Goal: Task Accomplishment & Management: Manage account settings

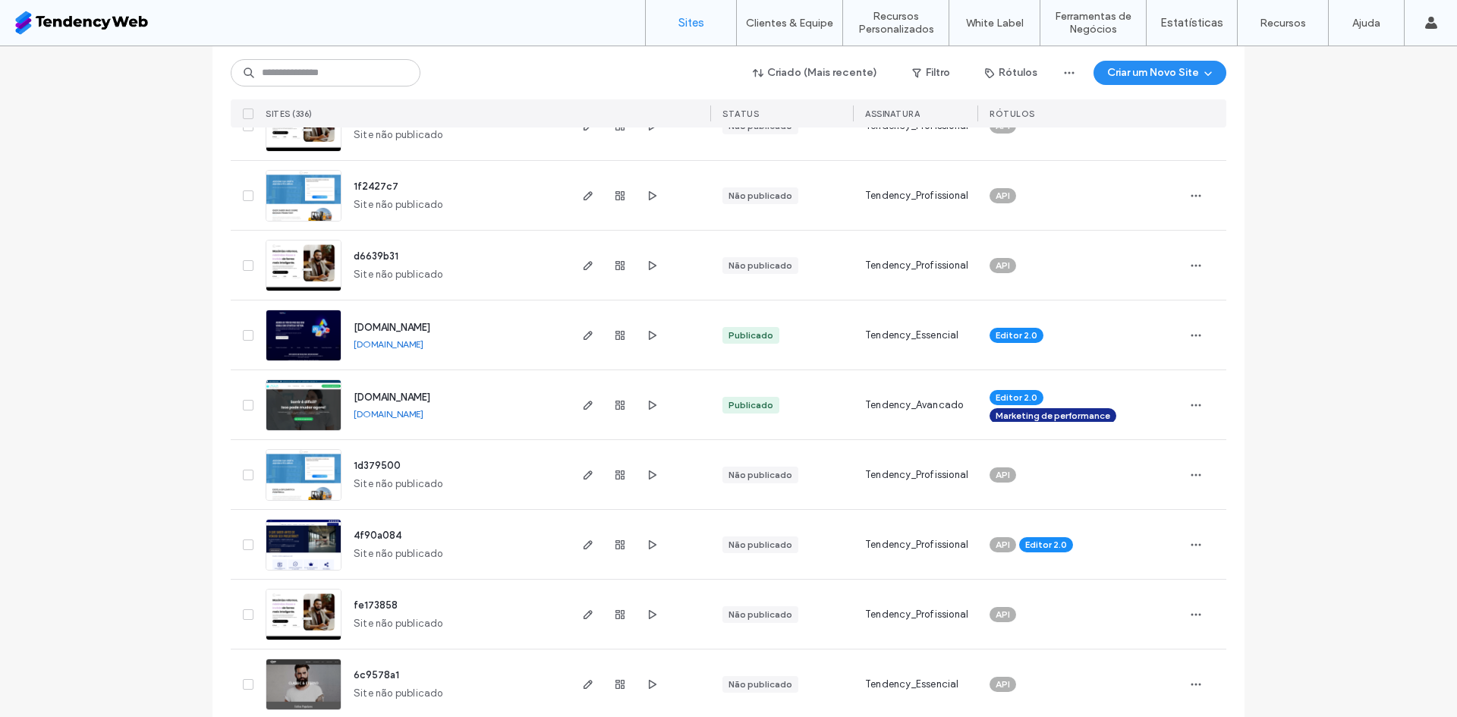
scroll to position [433, 0]
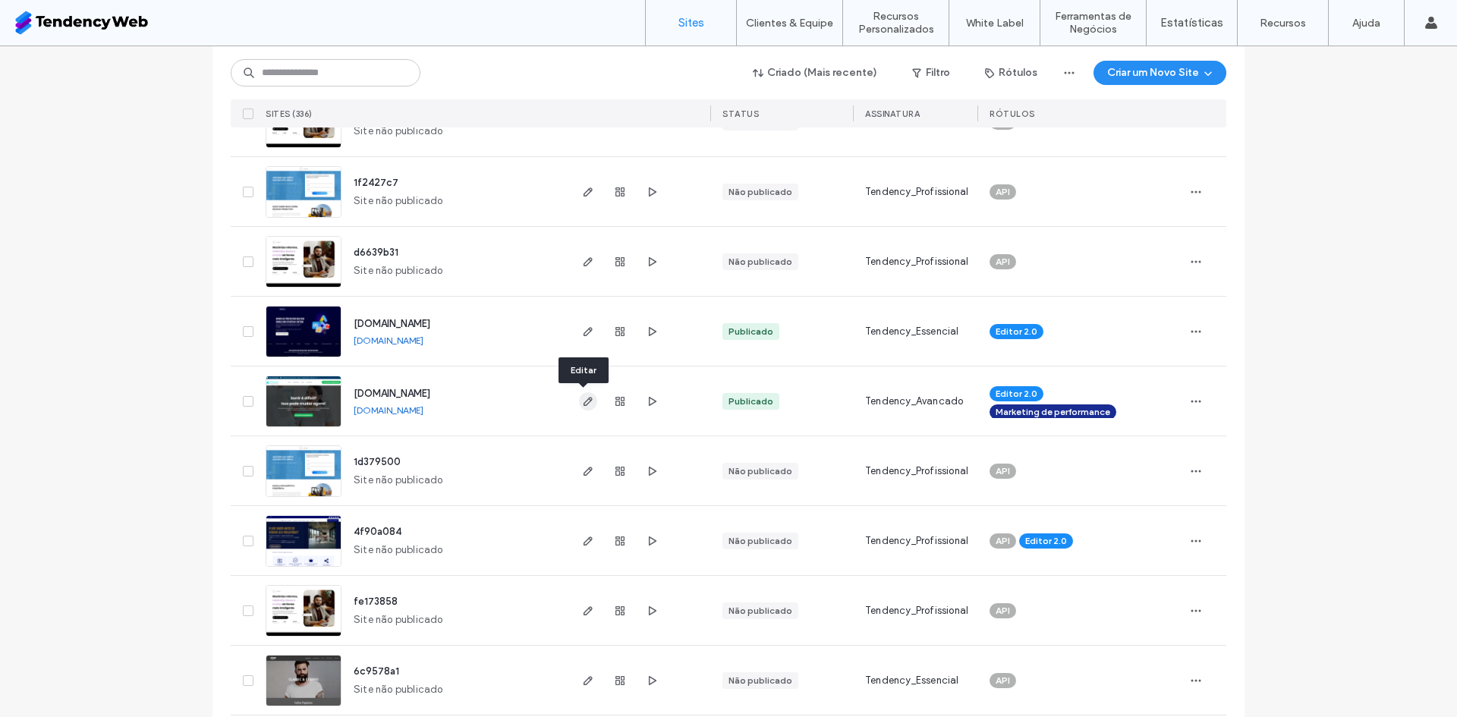
click at [584, 403] on use "button" at bounding box center [588, 401] width 9 height 9
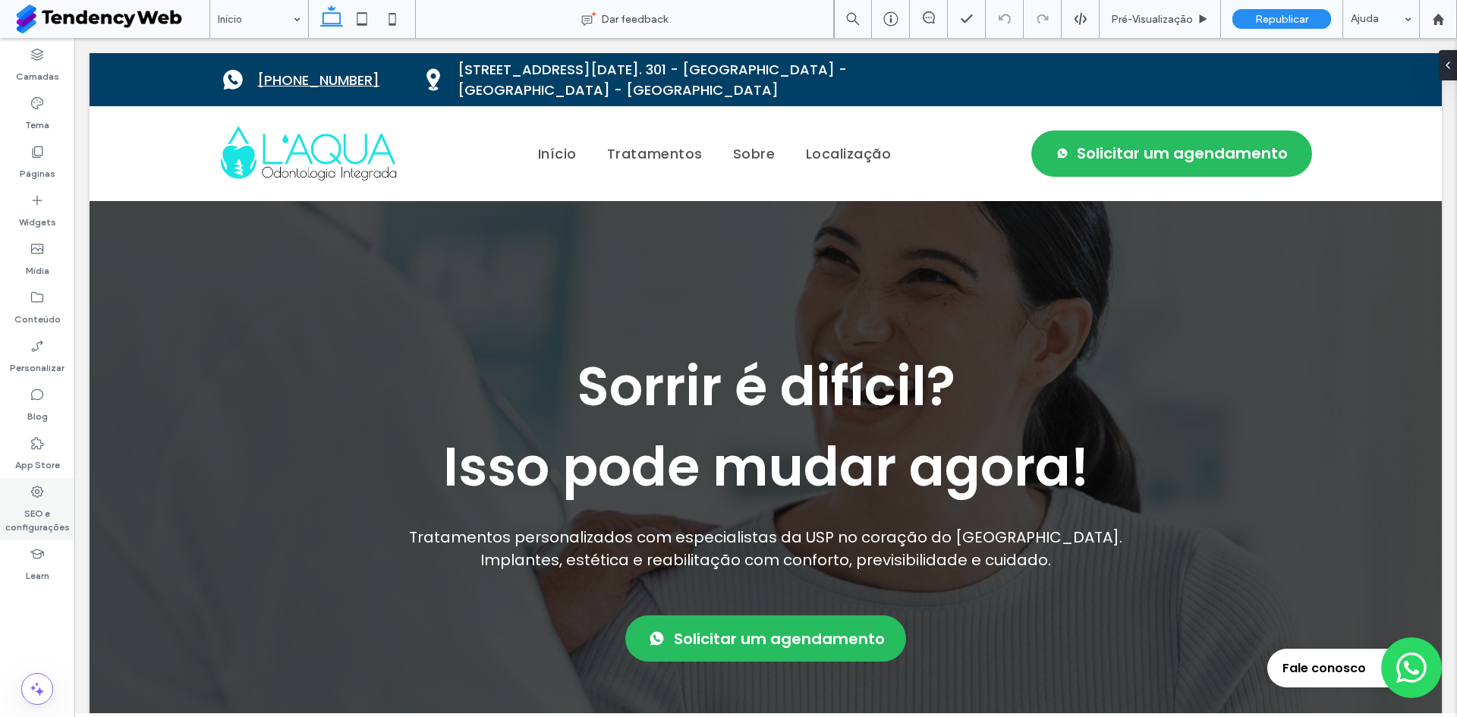
click at [49, 528] on label "SEO e configurações" at bounding box center [37, 516] width 74 height 35
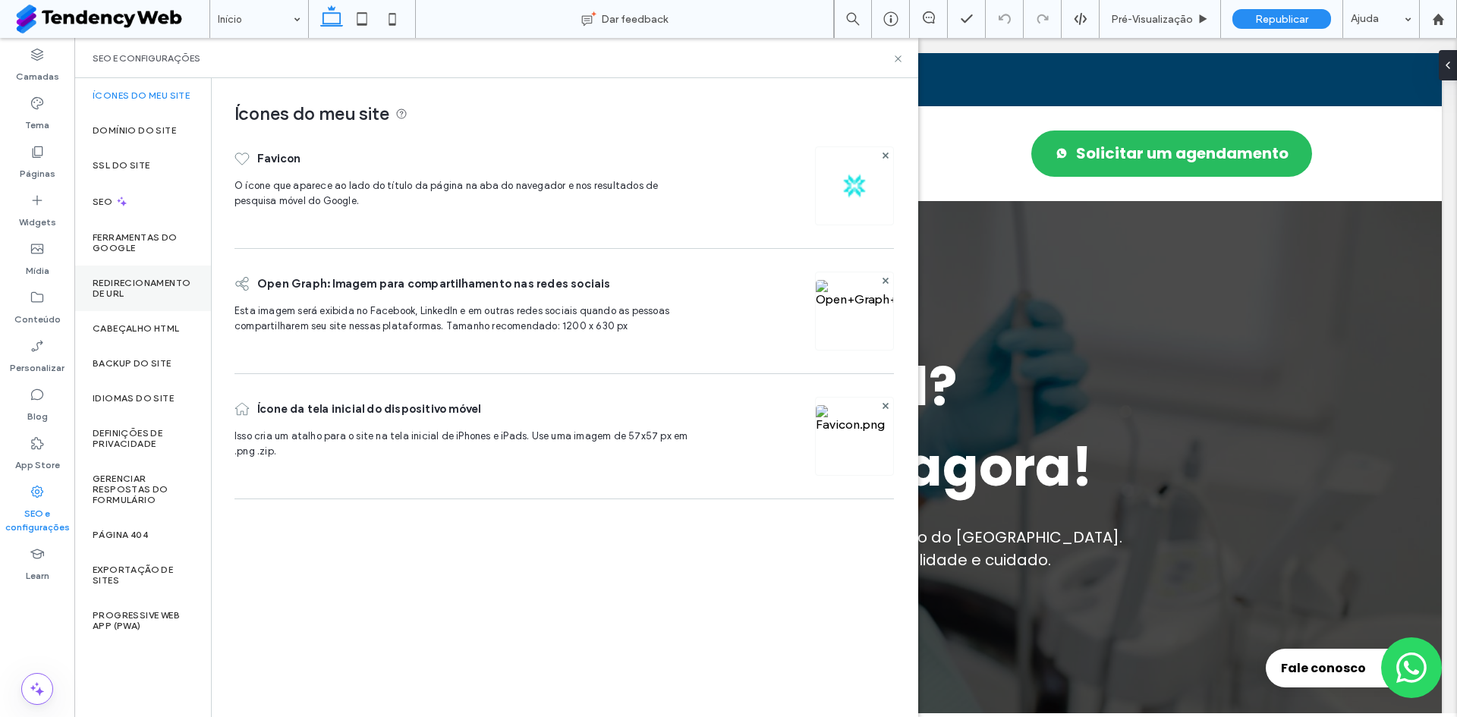
click at [157, 310] on div "Redirecionamento de URL" at bounding box center [142, 289] width 137 height 46
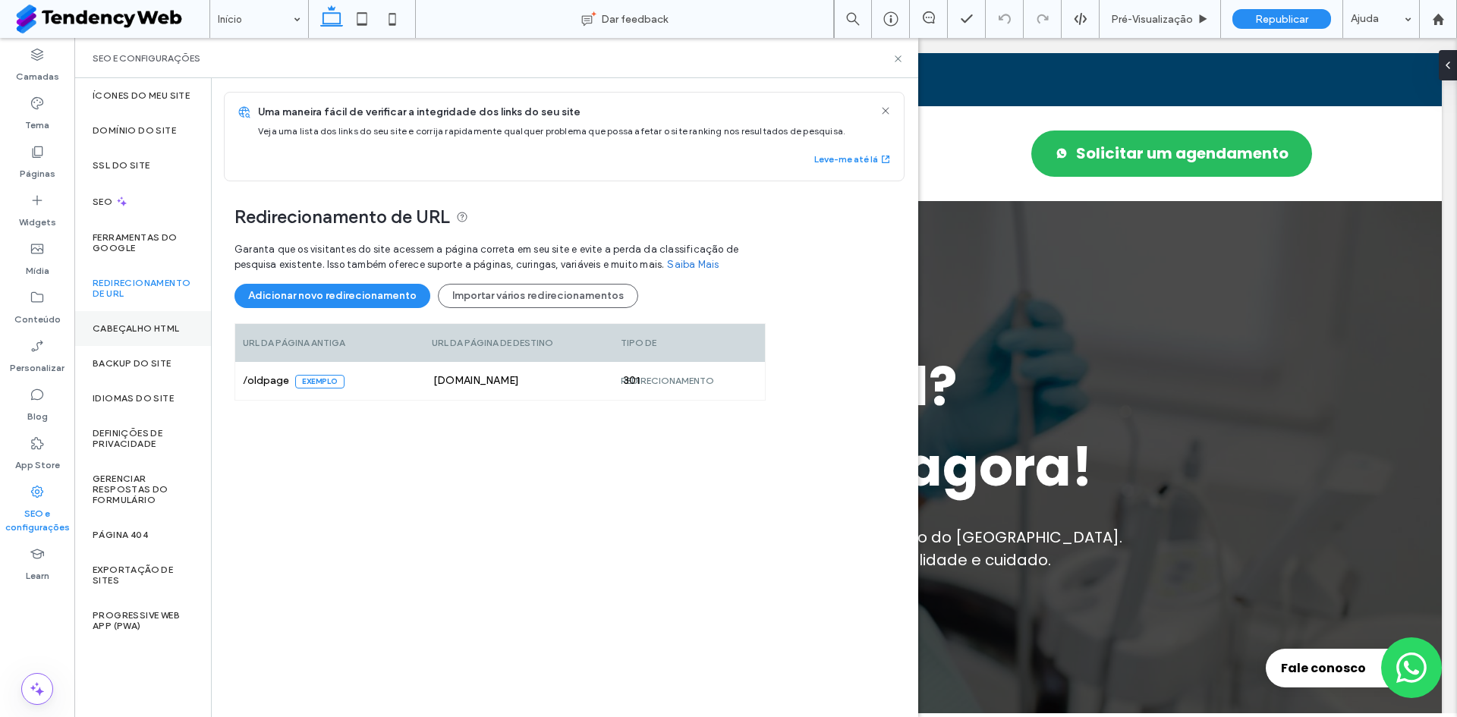
click at [160, 335] on div "Cabeçalho HTML" at bounding box center [142, 328] width 137 height 35
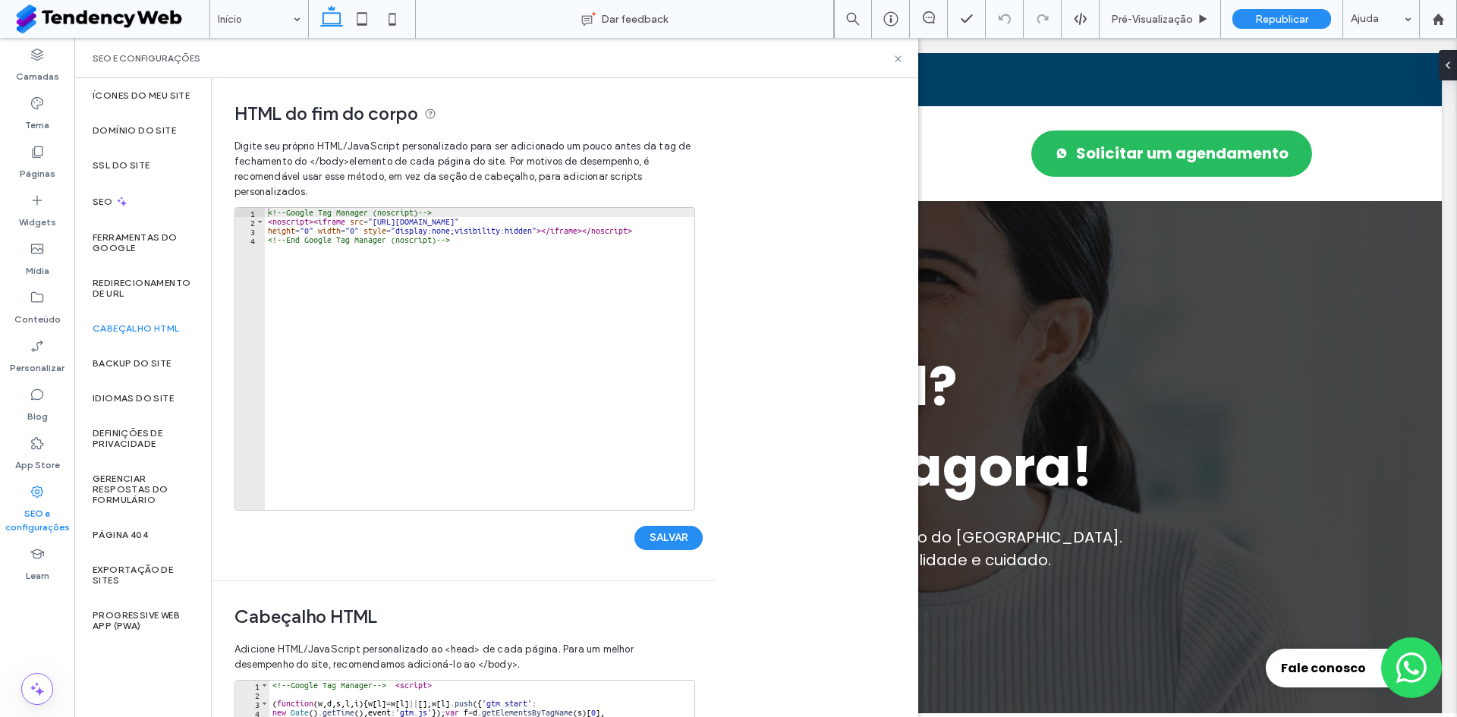
click at [406, 315] on div "<!-- Google Tag Manager (noscript) --> < noscript > < iframe src = "[URL][DOMAI…" at bounding box center [480, 368] width 430 height 320
type textarea "**********"
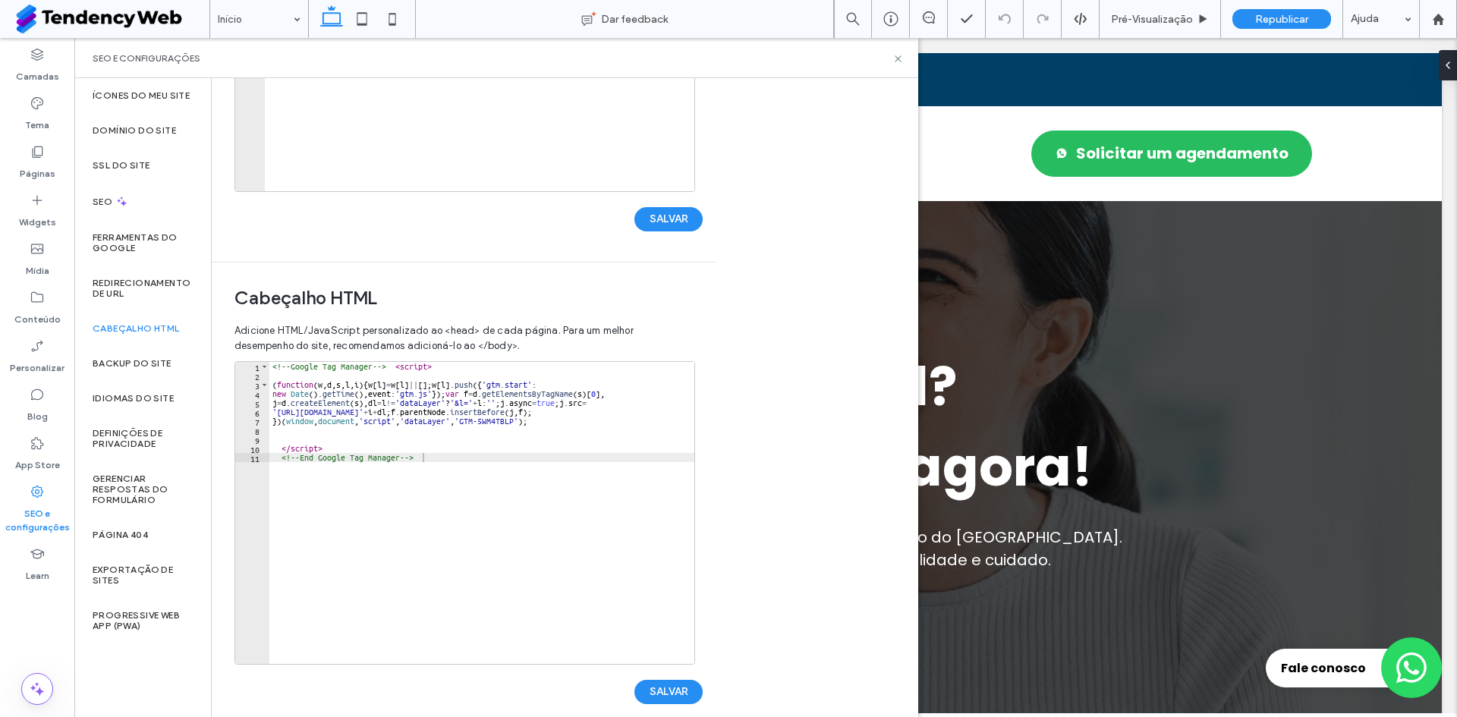
scroll to position [338, 0]
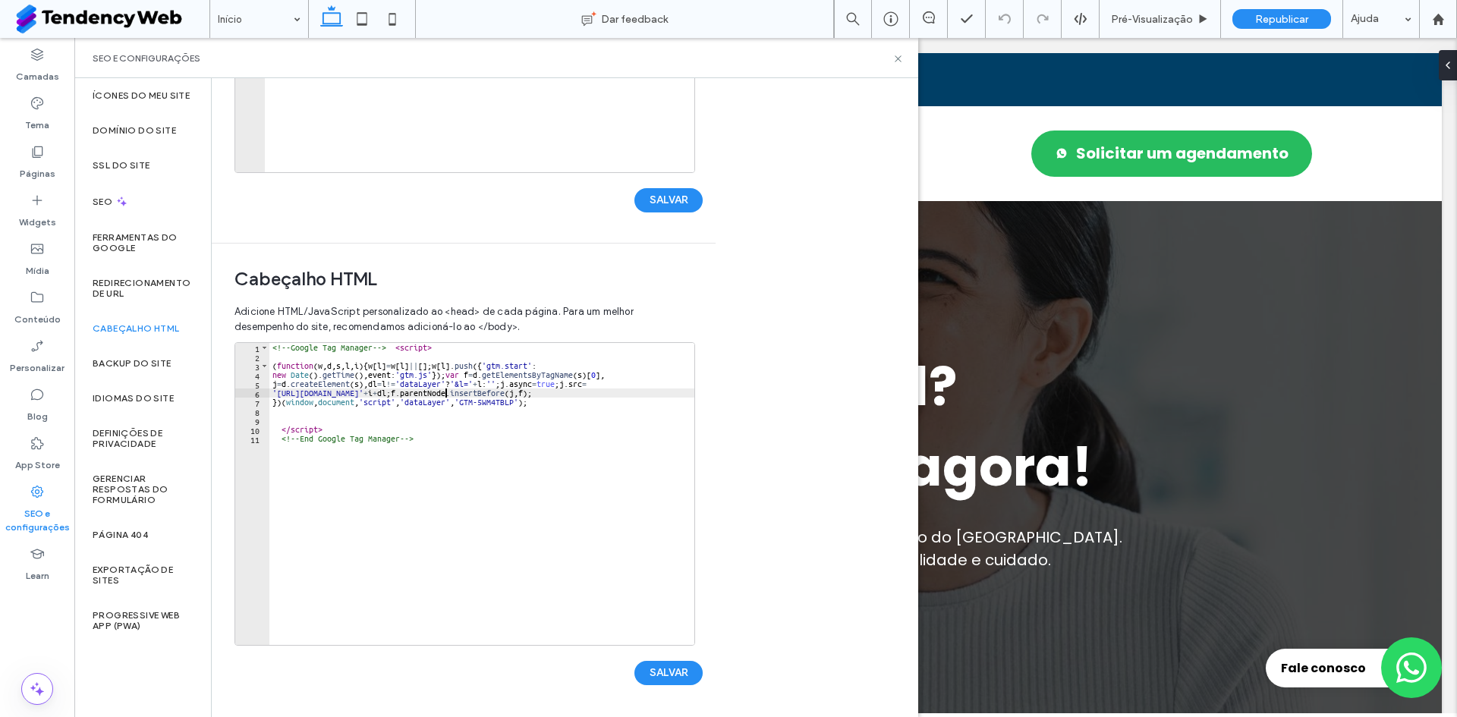
click at [446, 391] on div "<!-- Google Tag Manager --> < script > ( function ( w , d , s , l , i ) { w [ l…" at bounding box center [481, 503] width 425 height 320
type textarea "**********"
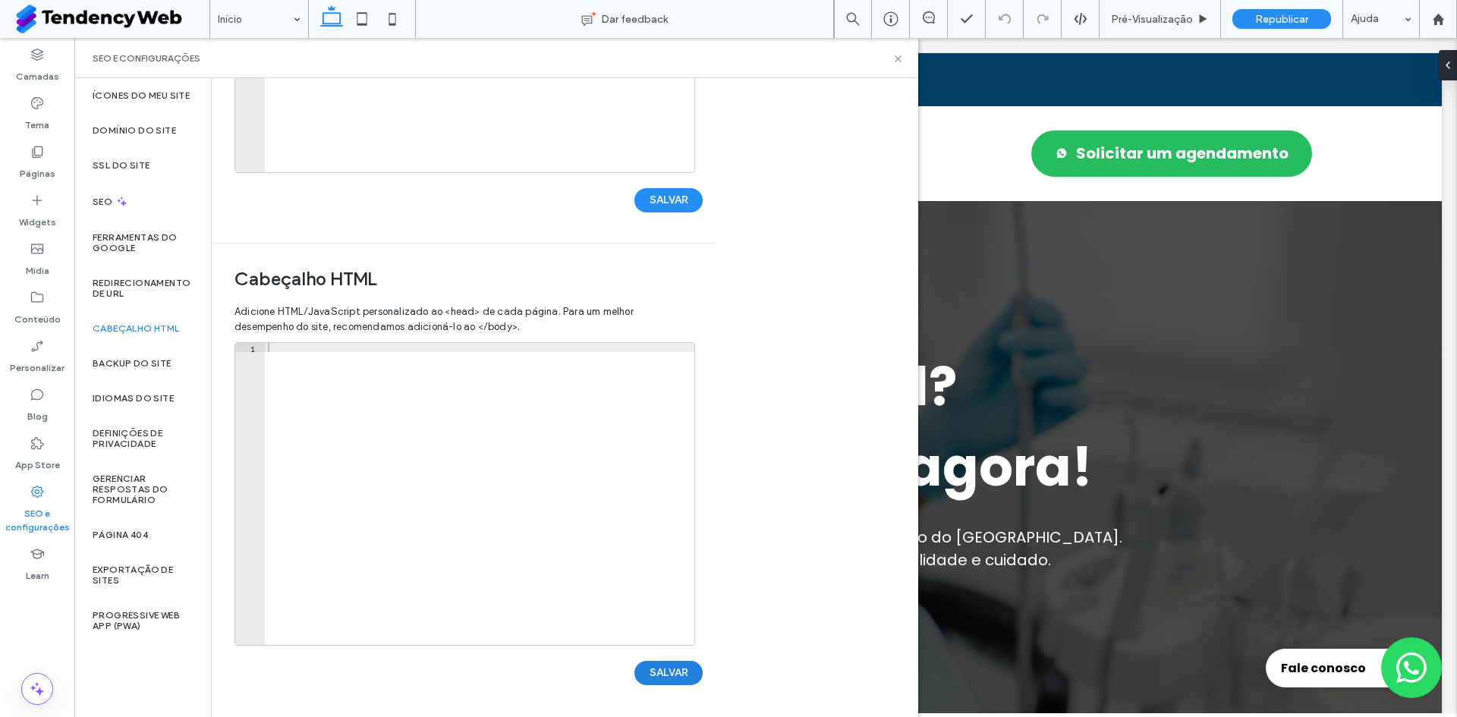
click at [661, 671] on button "SALVAR" at bounding box center [668, 673] width 68 height 24
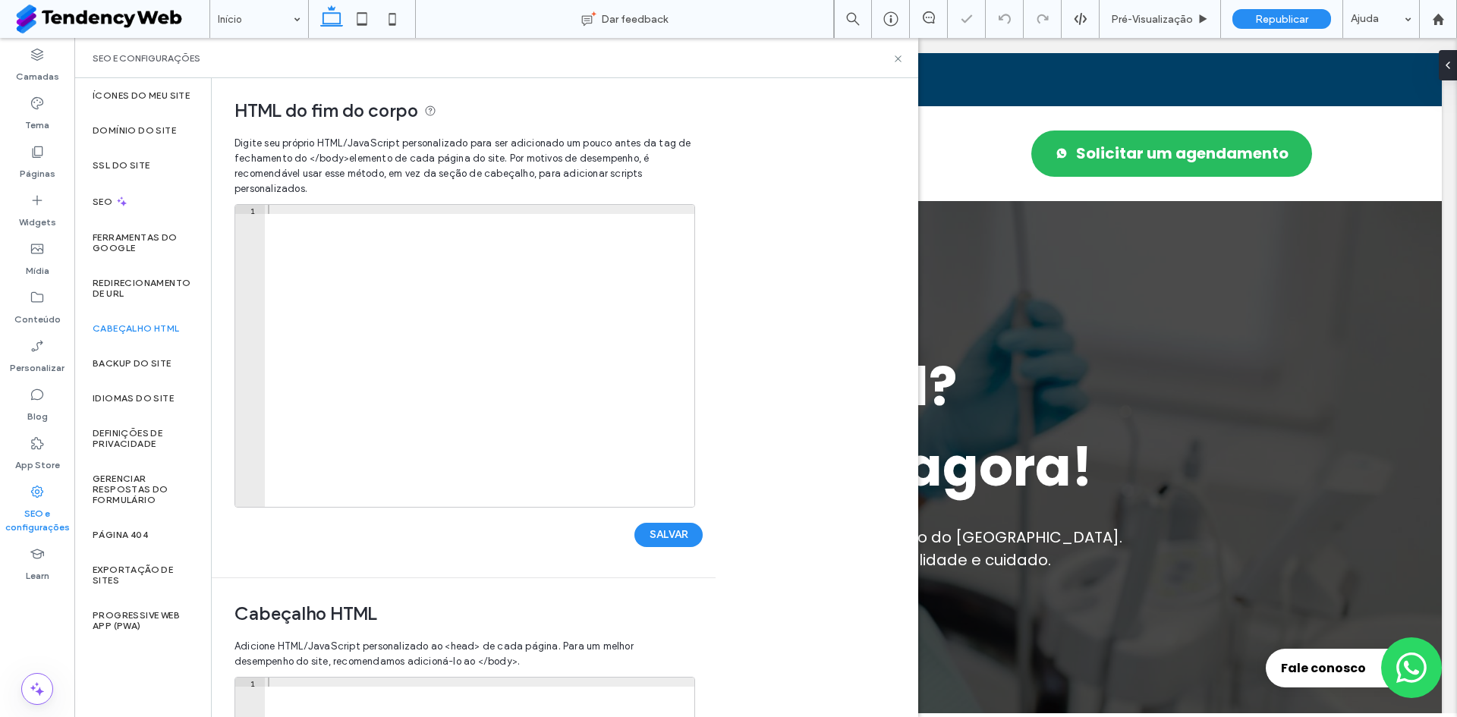
scroll to position [0, 0]
click at [685, 527] on button "SALVAR" at bounding box center [668, 538] width 68 height 24
click at [500, 359] on div at bounding box center [480, 368] width 430 height 320
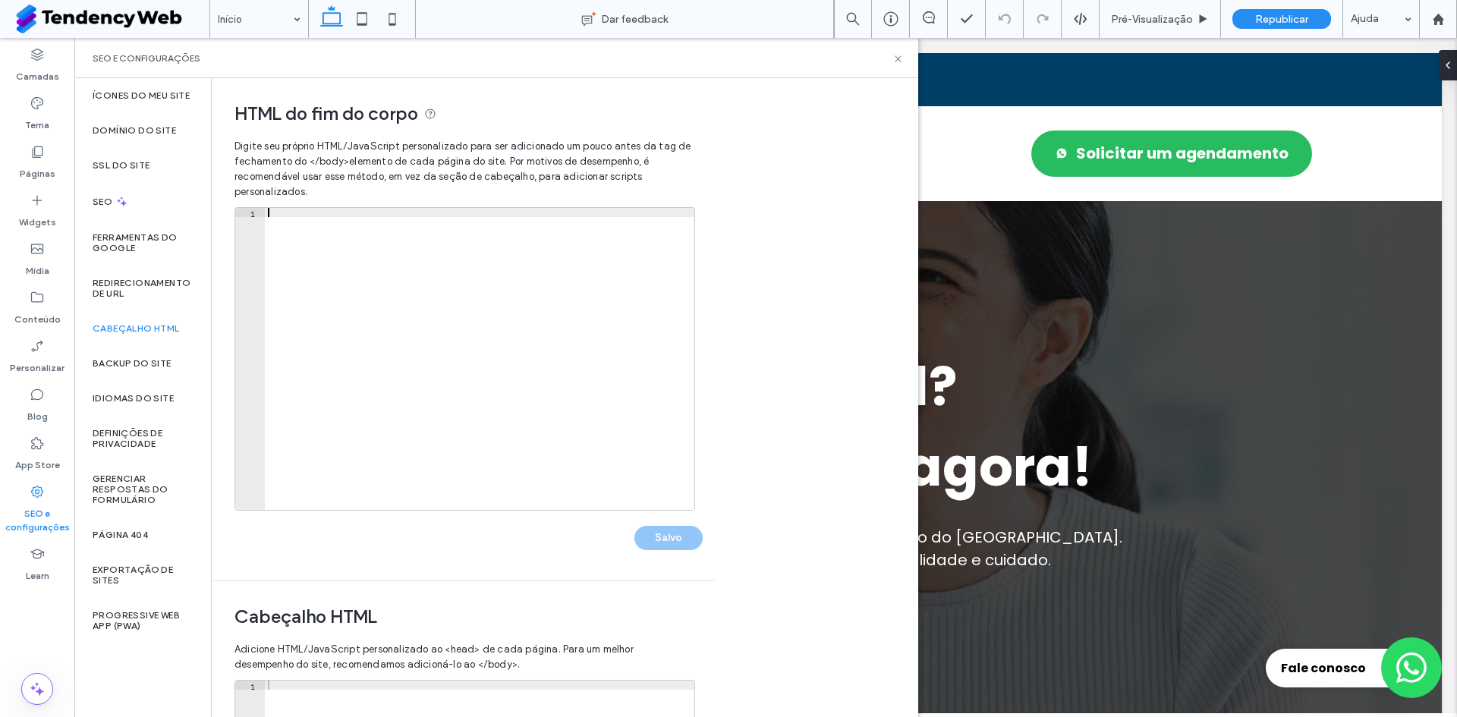
click at [500, 359] on div at bounding box center [480, 368] width 430 height 320
type textarea "**********"
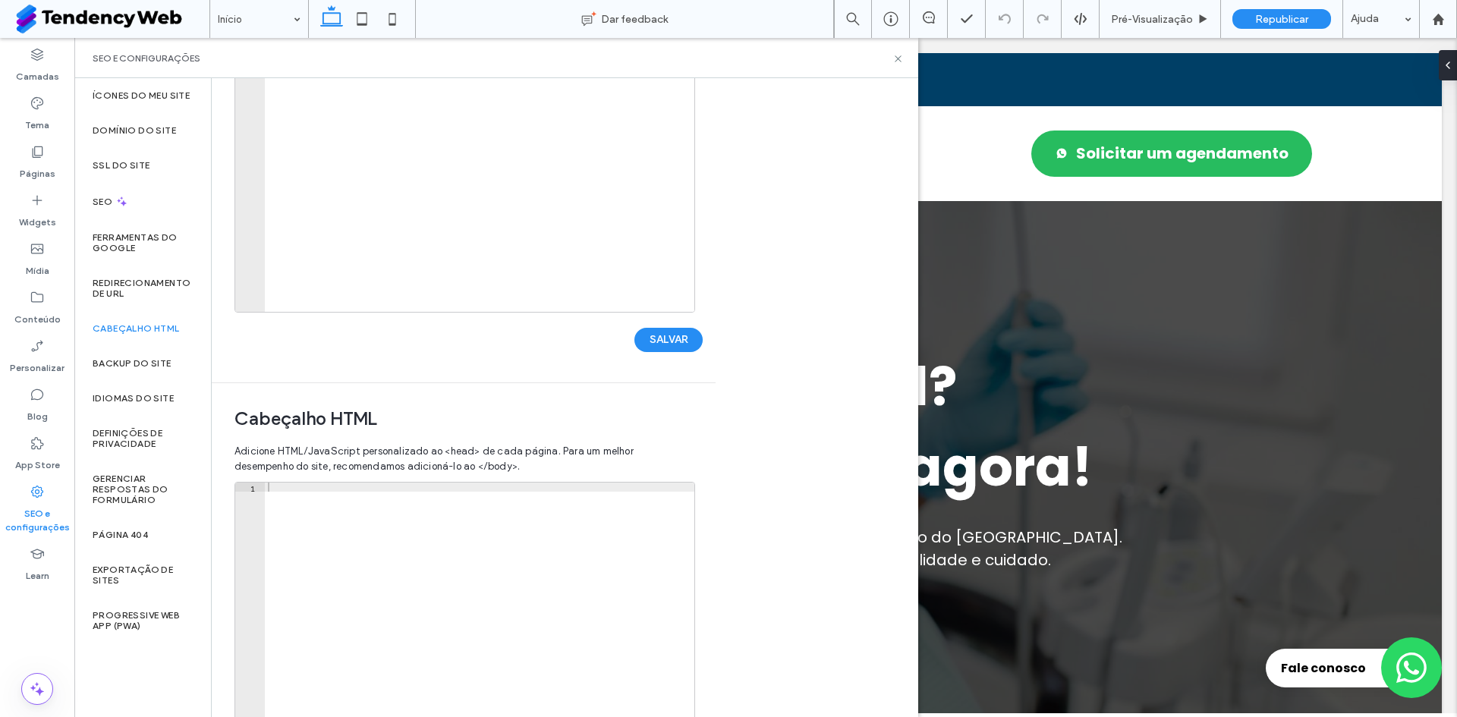
scroll to position [199, 0]
click at [509, 573] on div at bounding box center [480, 642] width 430 height 320
type textarea "**********"
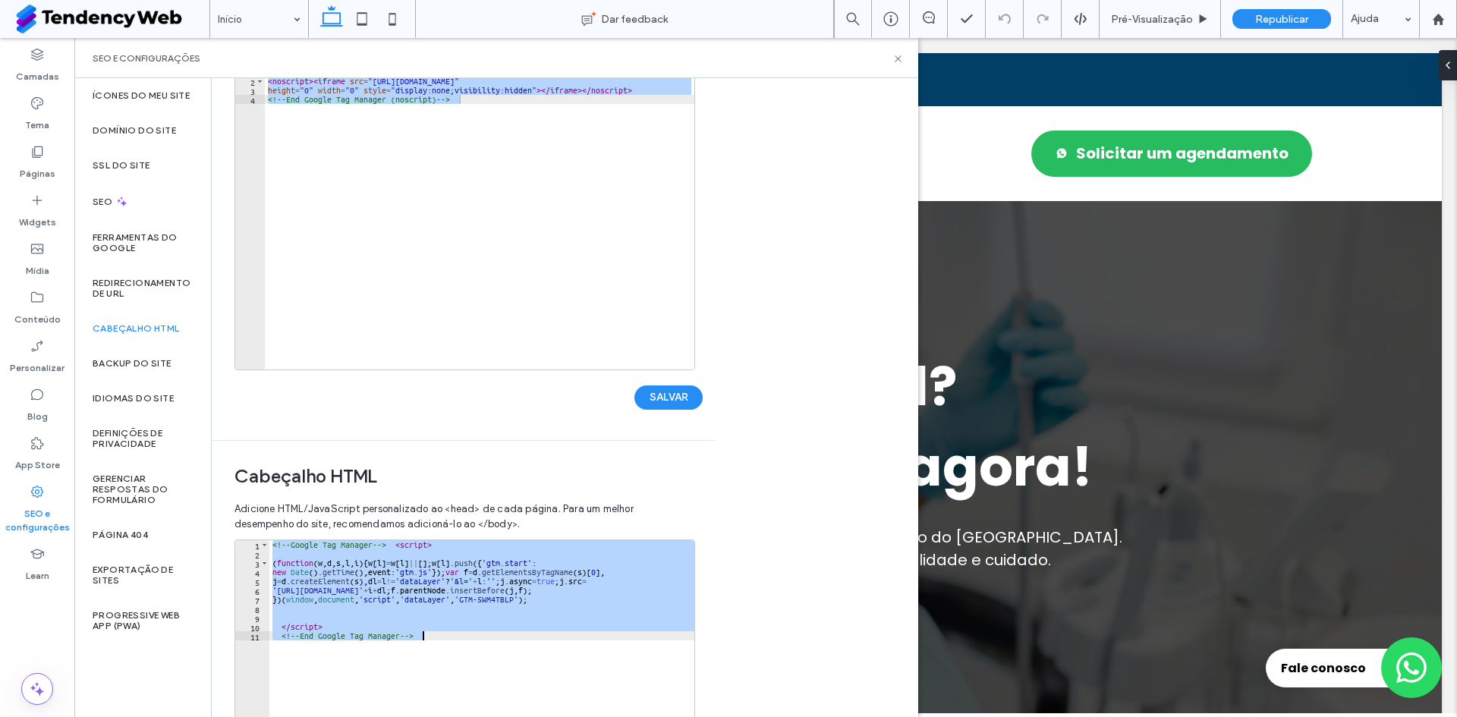
scroll to position [140, 0]
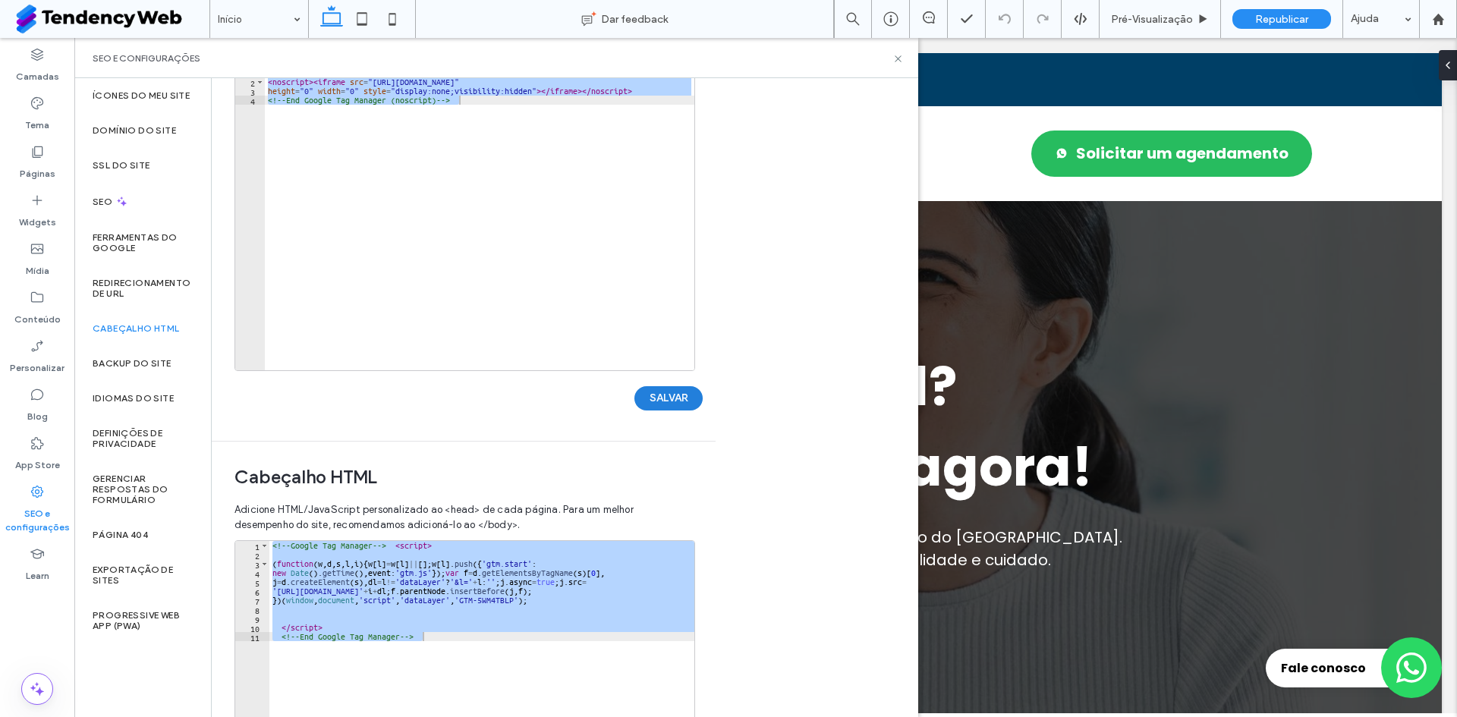
click at [666, 405] on button "SALVAR" at bounding box center [668, 398] width 68 height 24
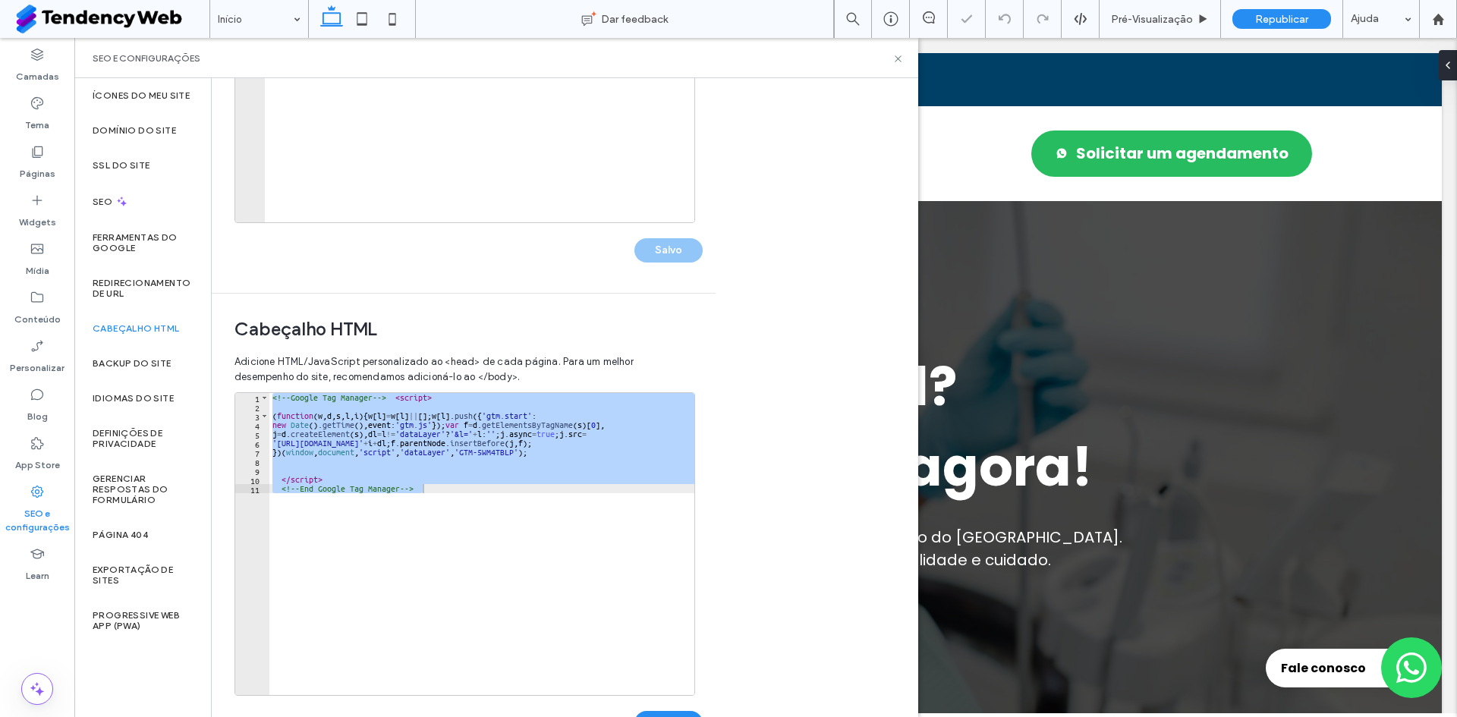
scroll to position [338, 0]
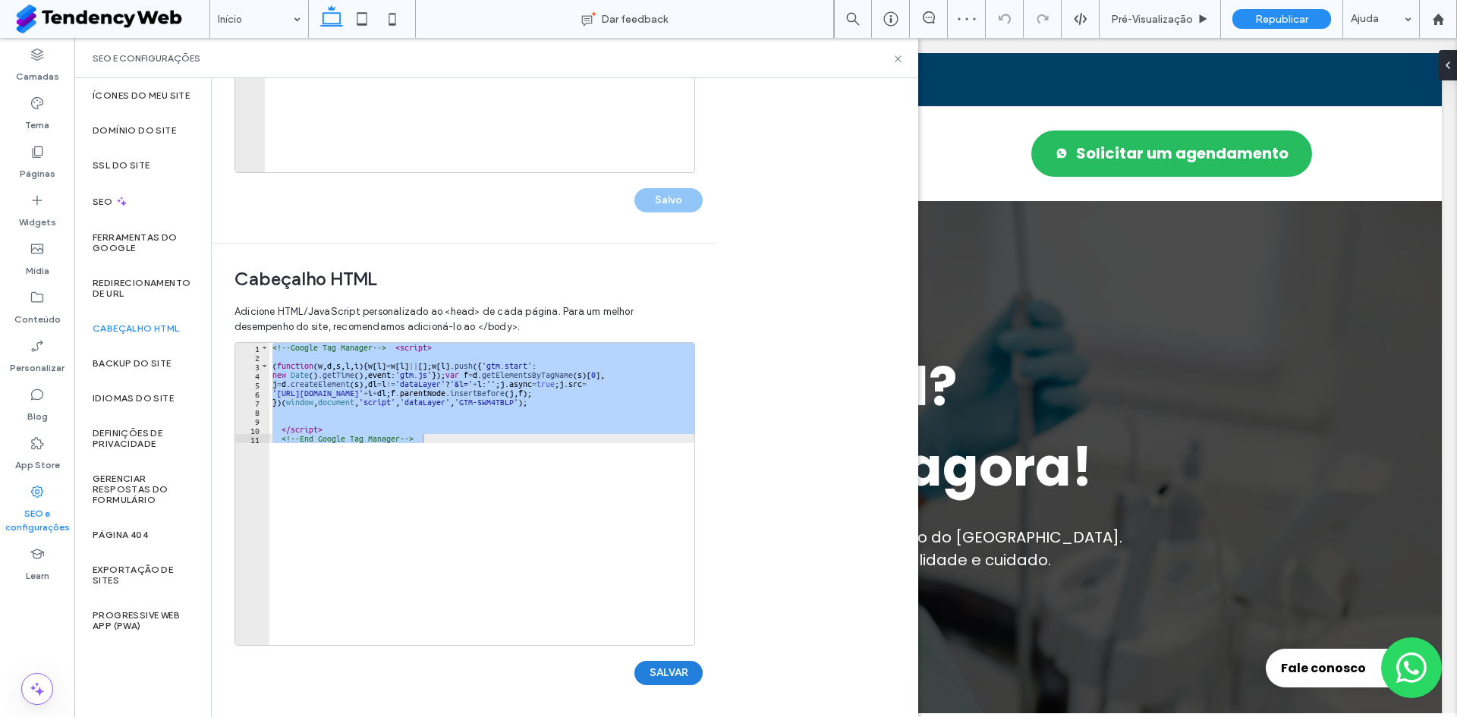
click at [667, 666] on button "SALVAR" at bounding box center [668, 673] width 68 height 24
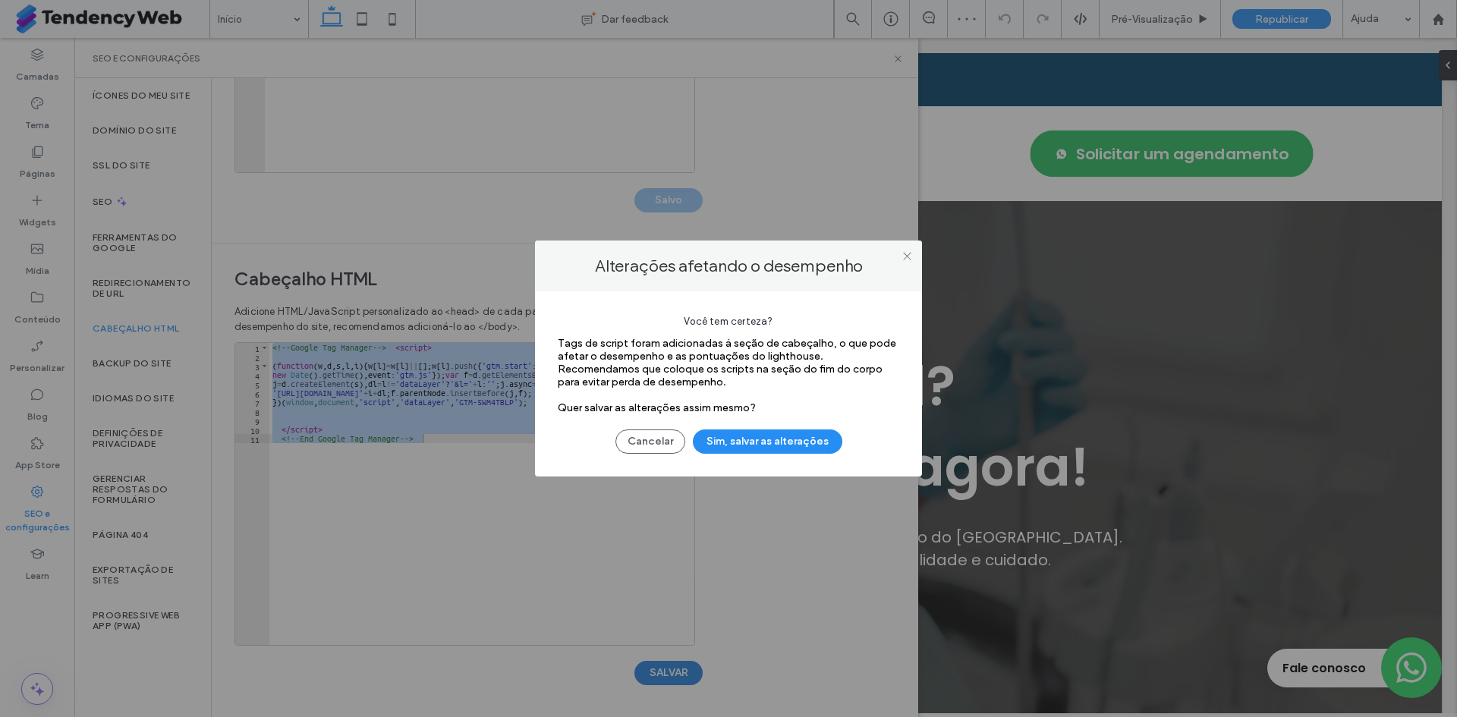
scroll to position [0, 0]
click at [781, 442] on button "Sim, salvar as alterações" at bounding box center [768, 442] width 150 height 24
